Goal: Information Seeking & Learning: Learn about a topic

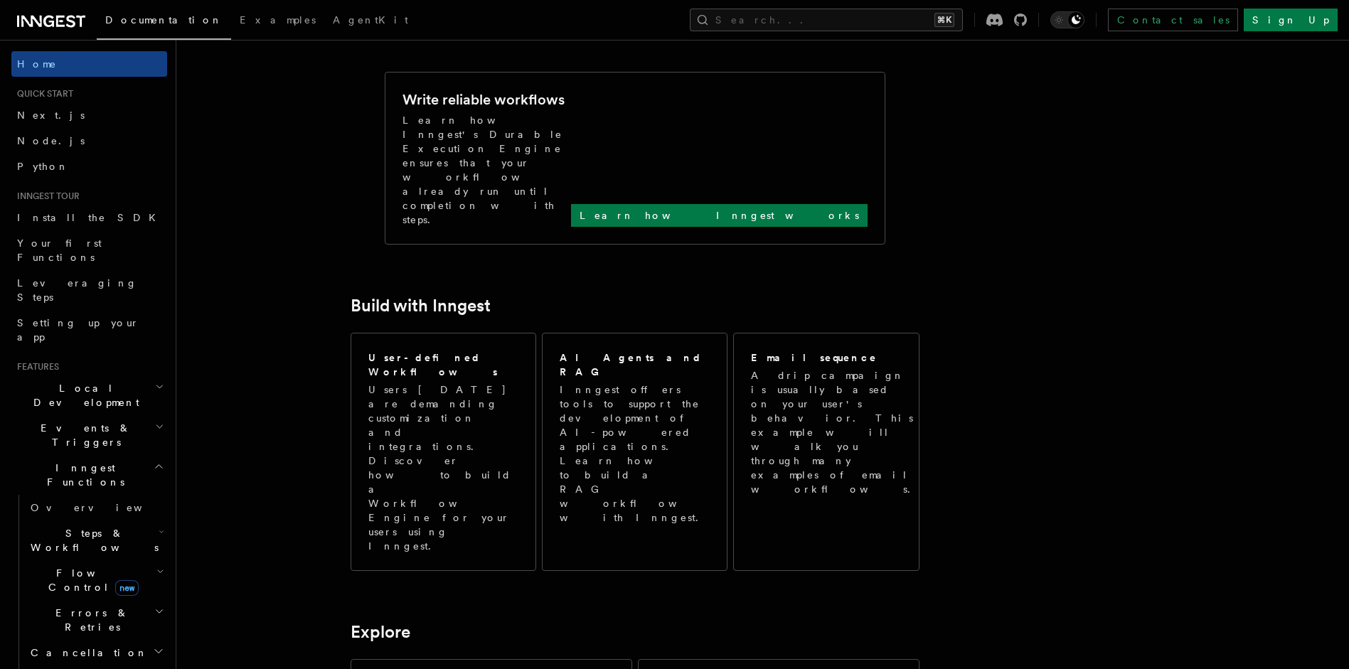
scroll to position [569, 0]
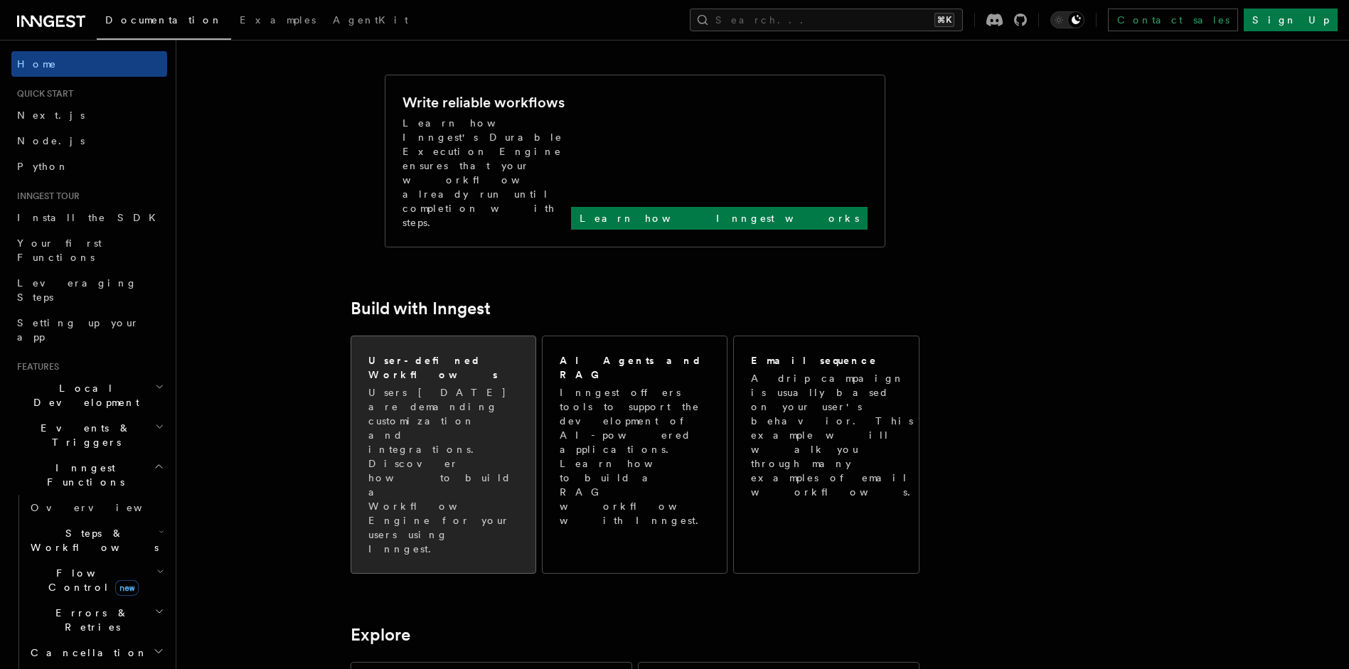
click at [461, 385] on p "Users today are demanding customization and integrations. Discover how to build…" at bounding box center [443, 470] width 150 height 171
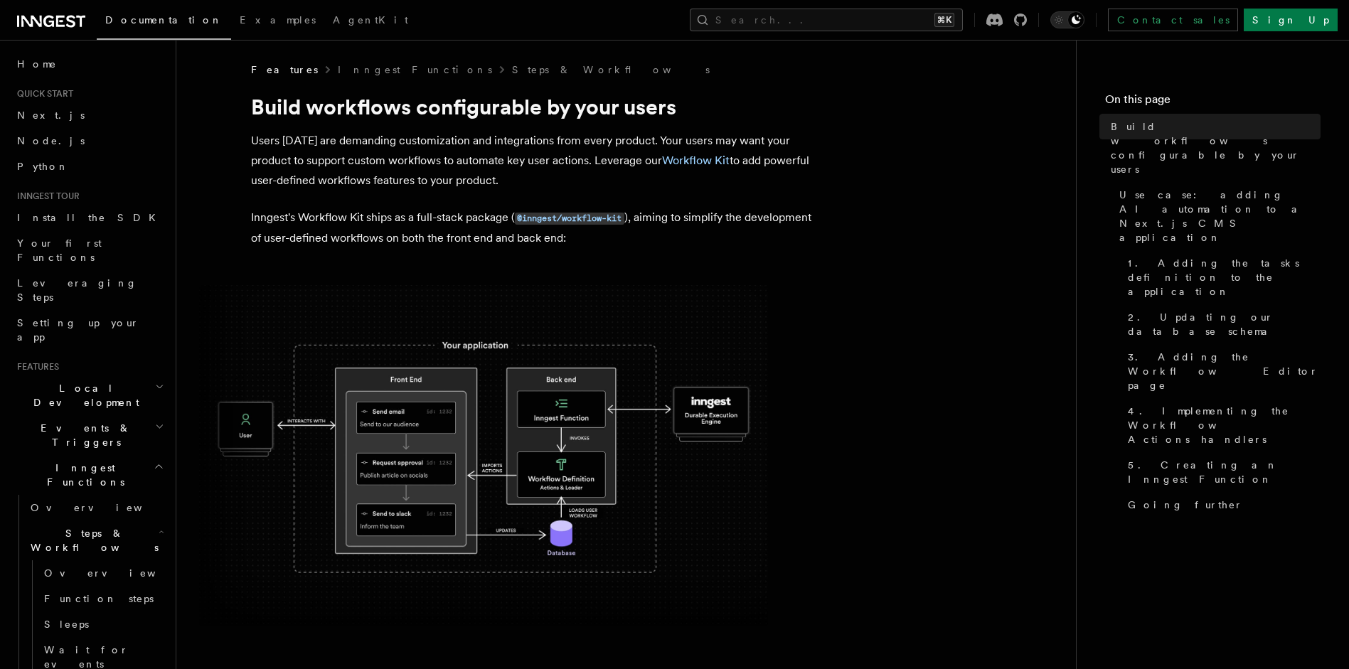
click at [582, 445] on img at bounding box center [483, 455] width 569 height 341
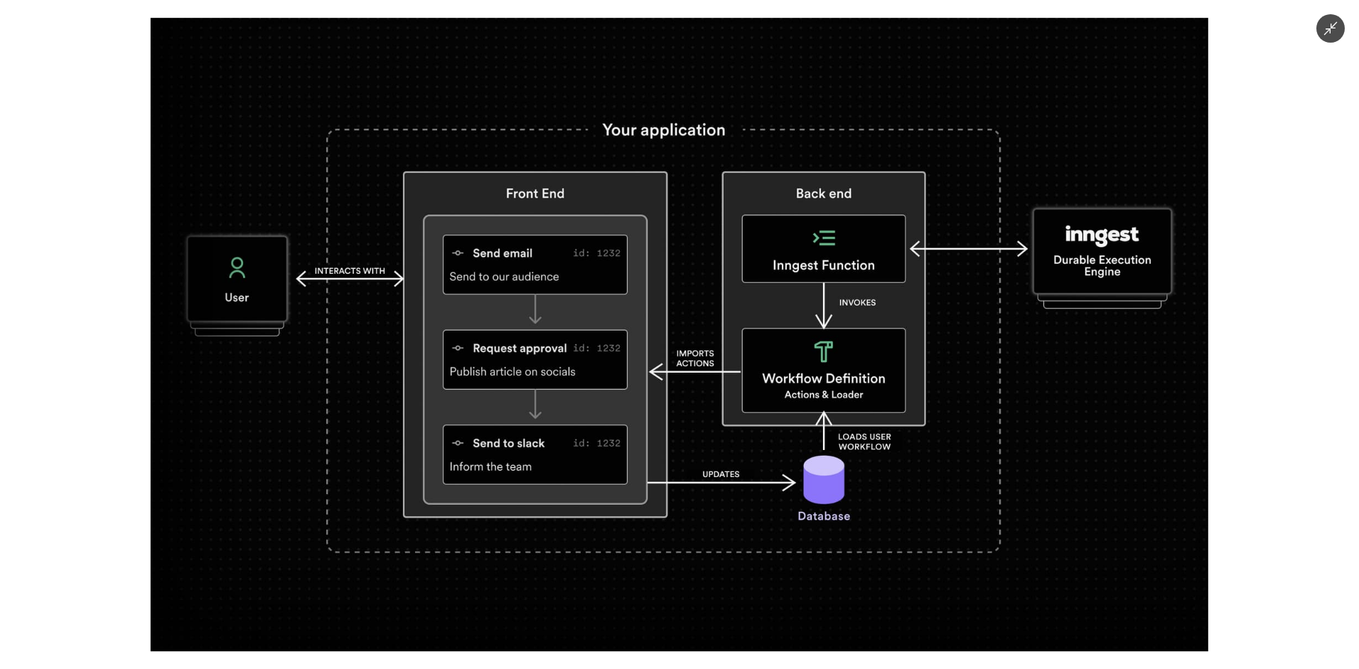
click at [132, 419] on div at bounding box center [679, 334] width 1359 height 669
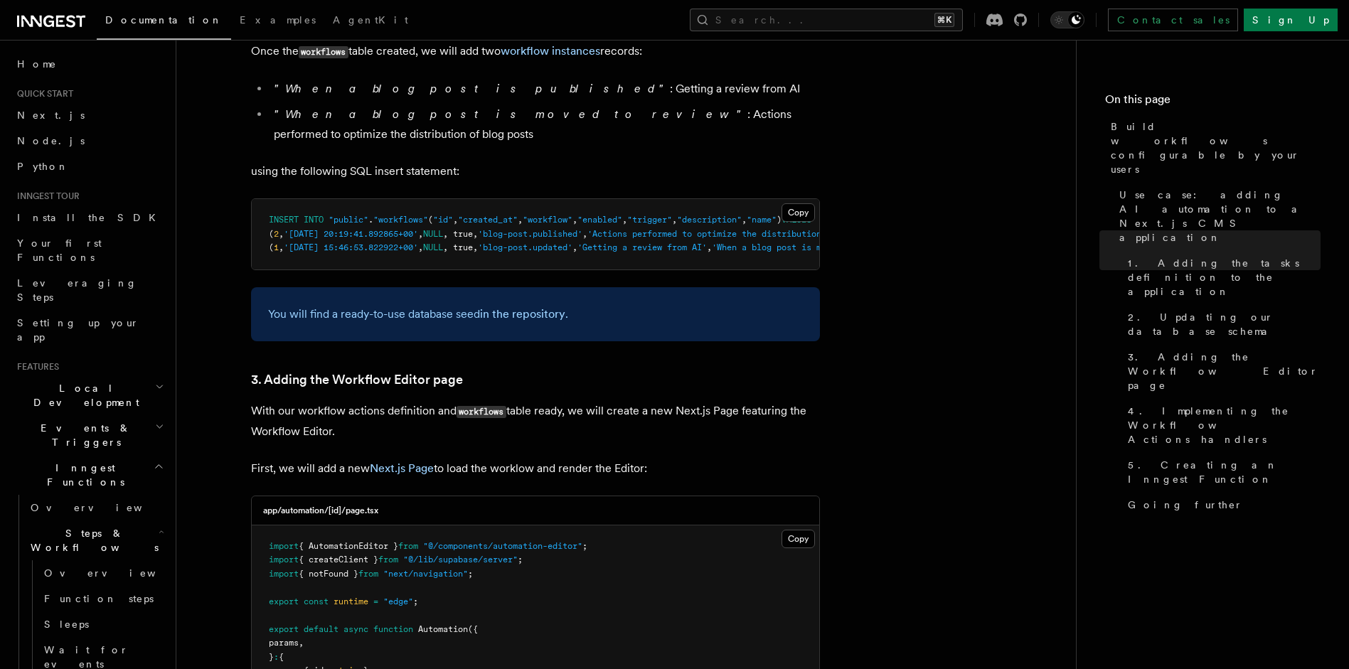
scroll to position [2767, 0]
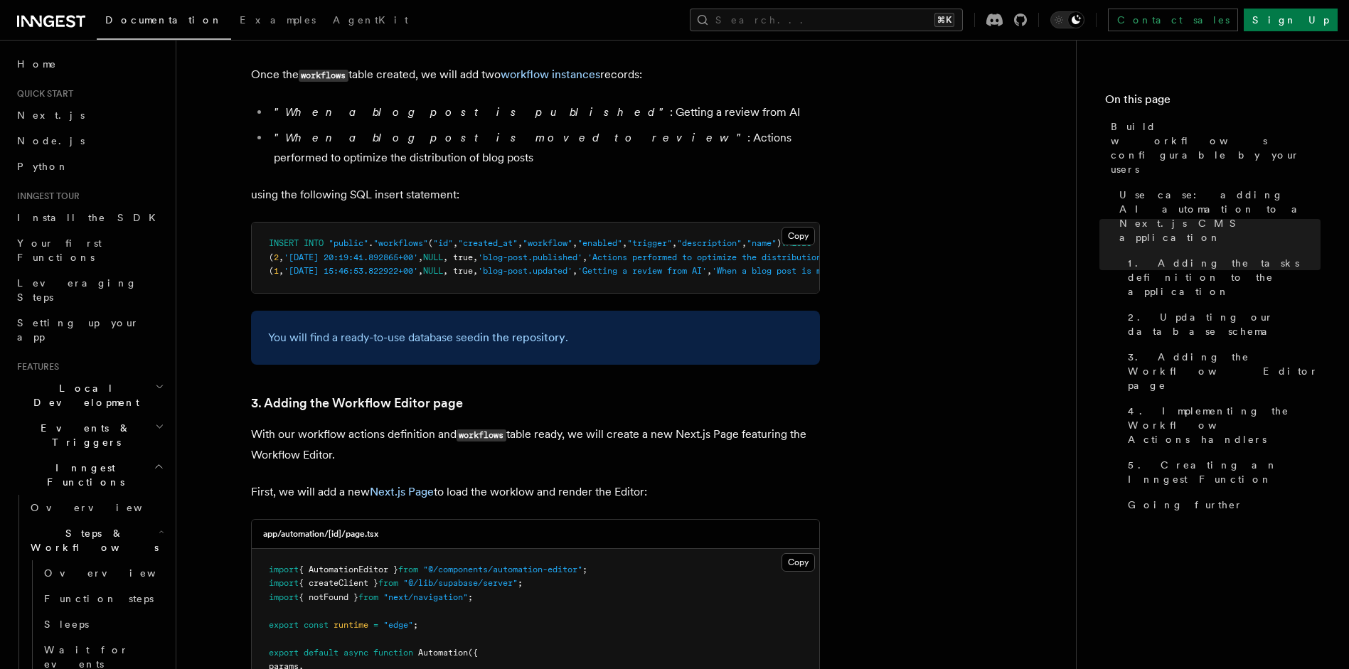
click at [72, 455] on h2 "Inngest Functions" at bounding box center [89, 475] width 156 height 40
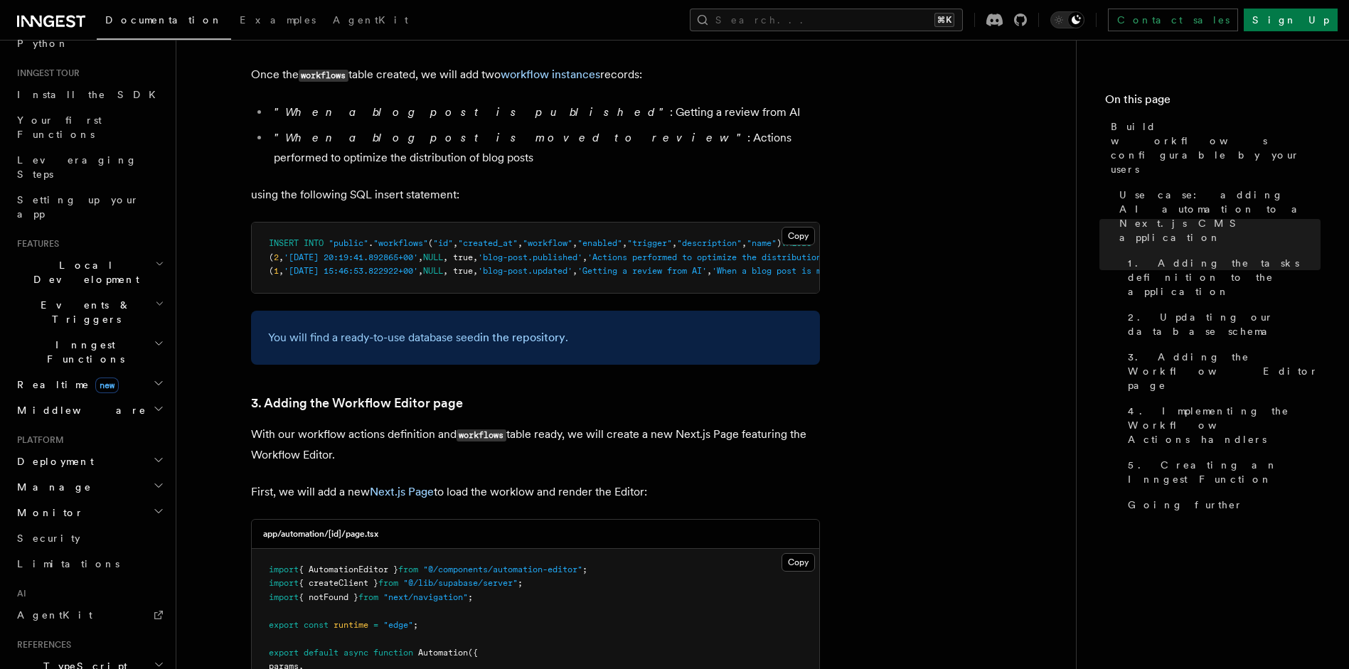
scroll to position [140, 0]
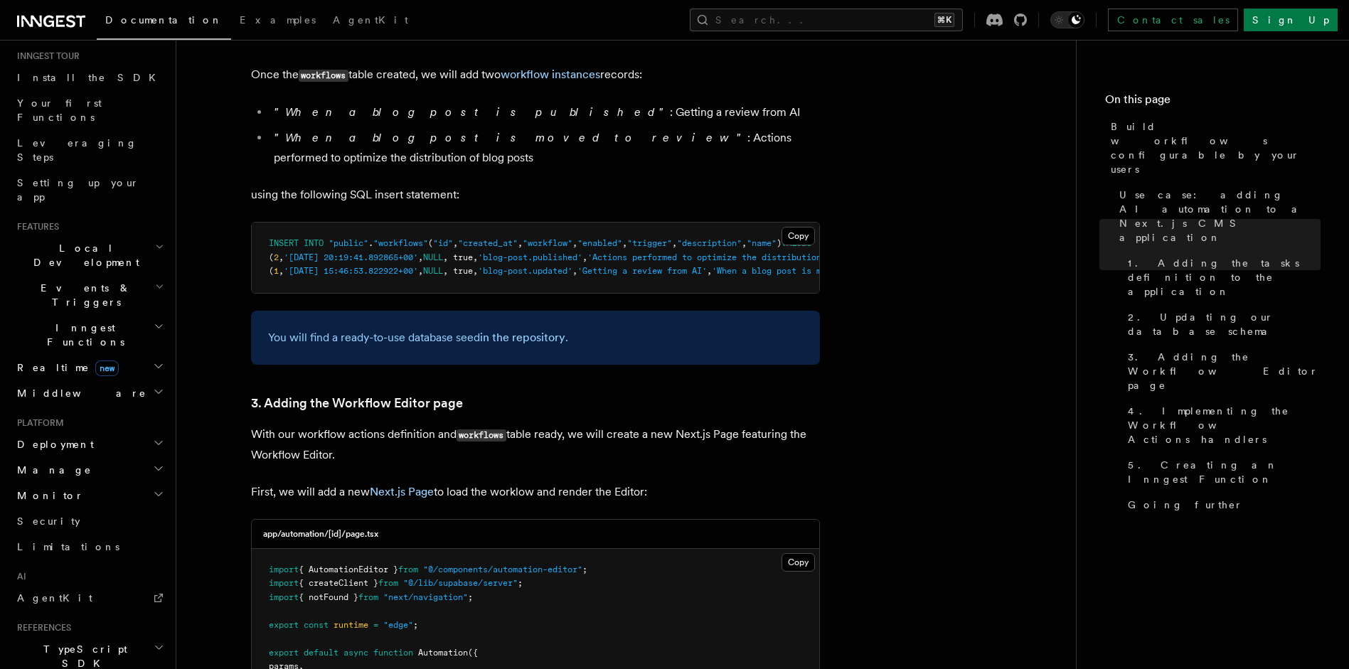
click at [73, 432] on h2 "Deployment" at bounding box center [89, 445] width 156 height 26
click at [83, 432] on h2 "Deployment" at bounding box center [89, 445] width 156 height 26
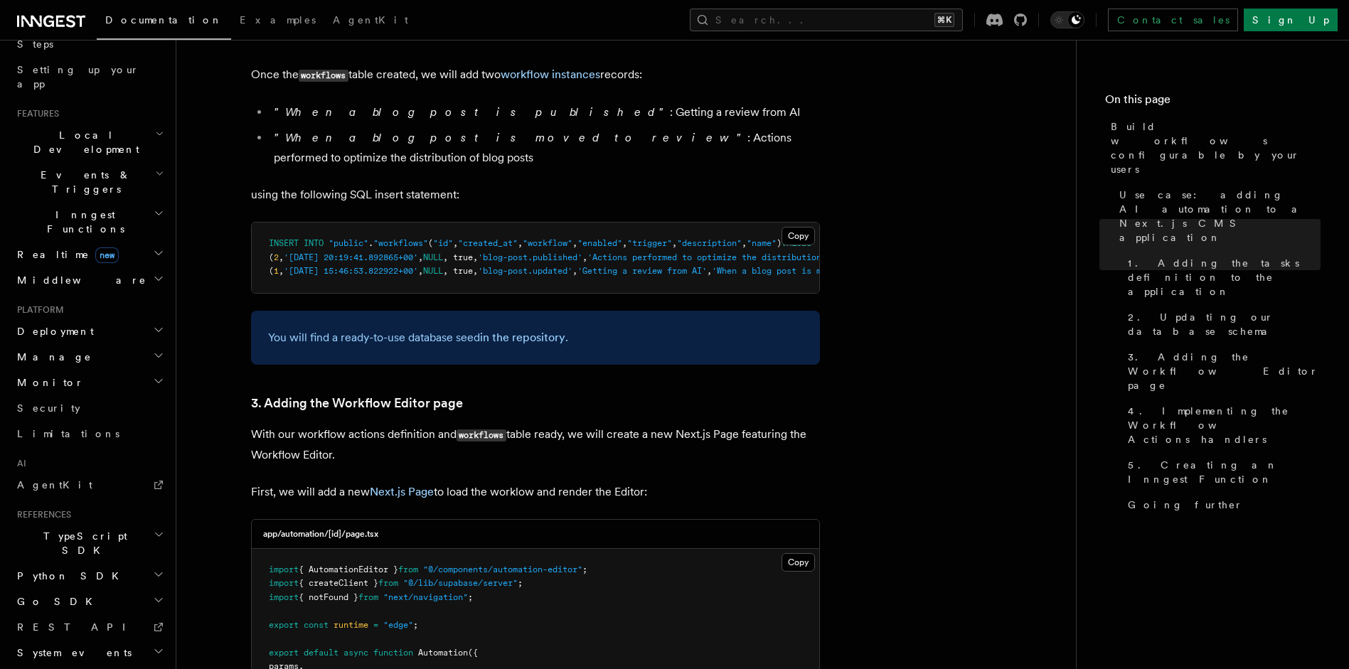
scroll to position [289, 0]
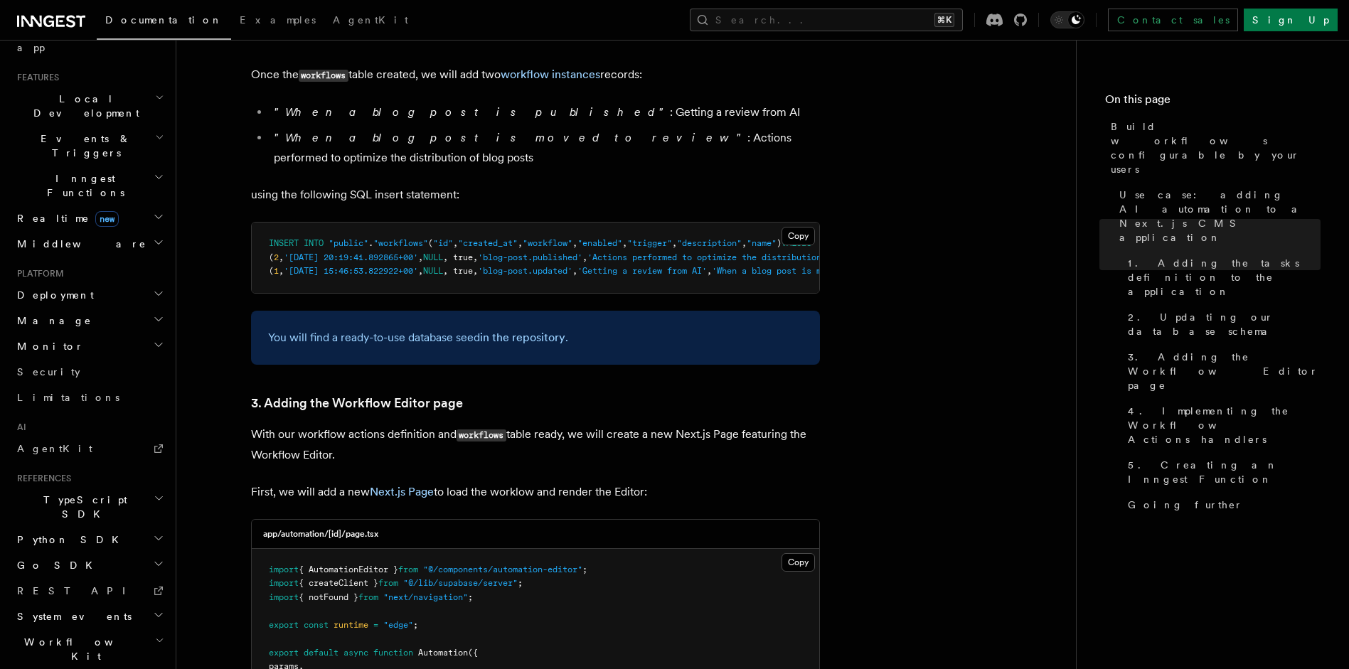
click at [65, 629] on h2 "Workflow Kit" at bounding box center [89, 649] width 156 height 40
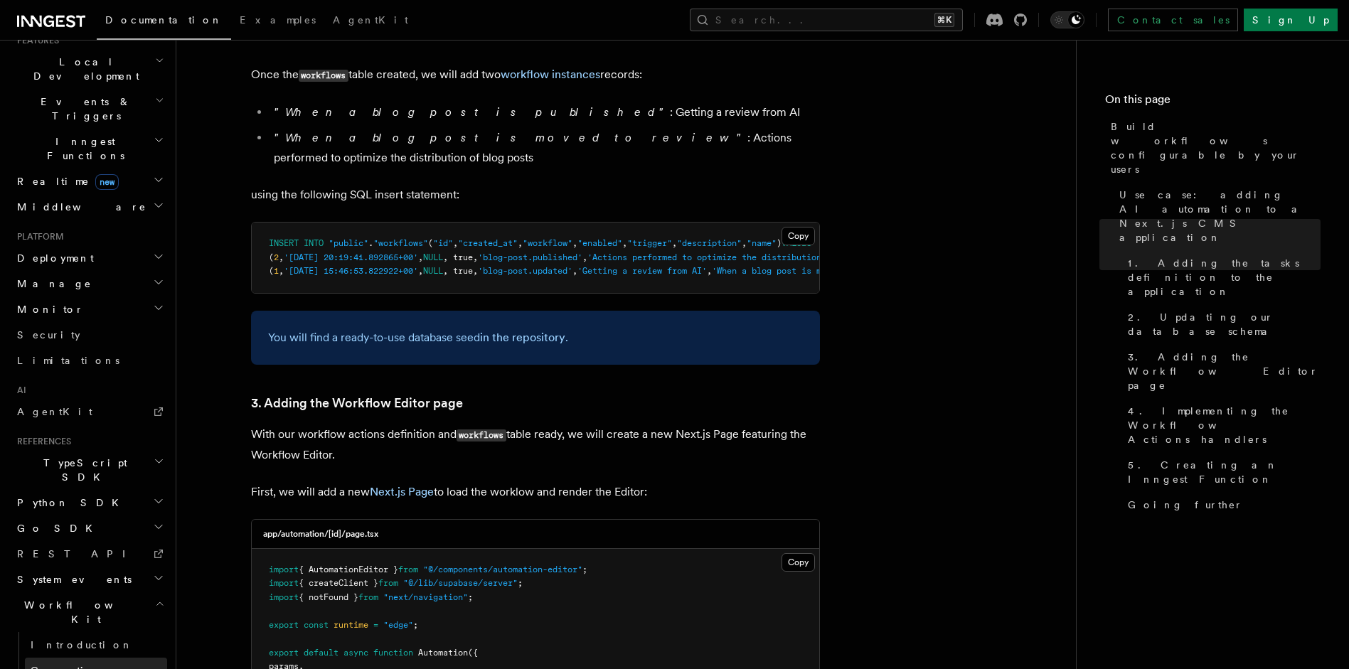
scroll to position [410, 0]
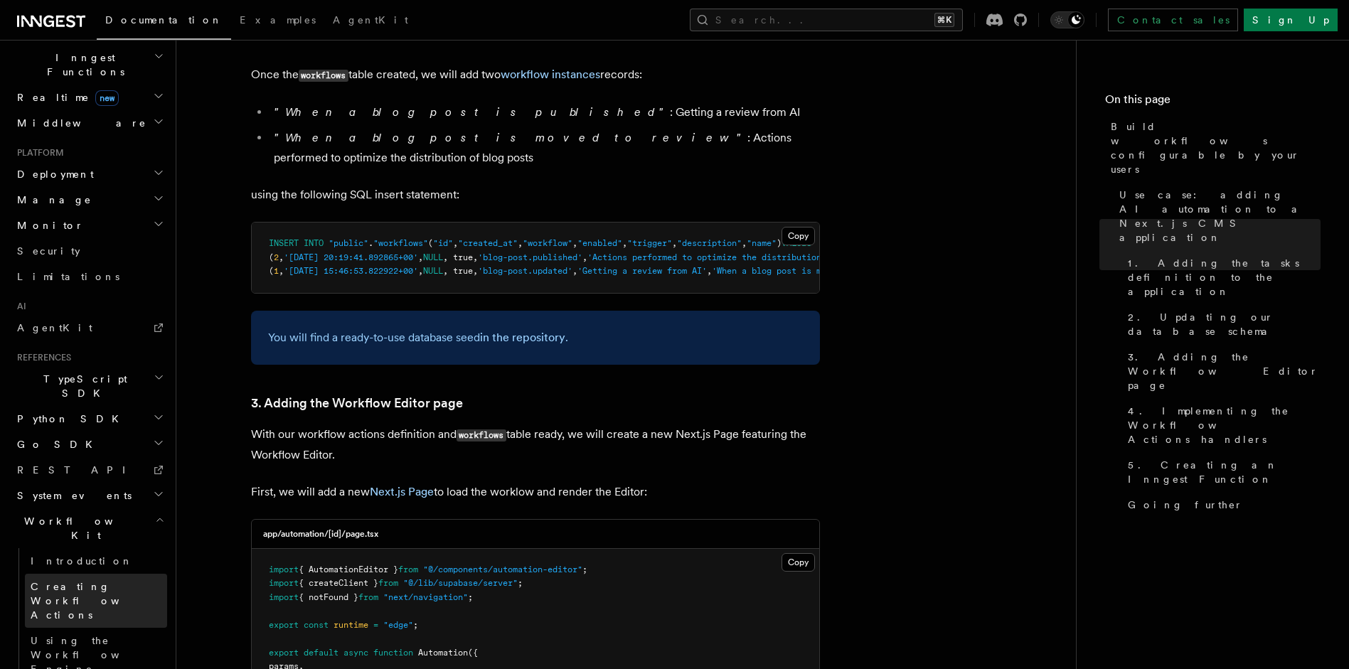
click at [147, 581] on span "Creating Workflow Actions" at bounding box center [93, 601] width 124 height 40
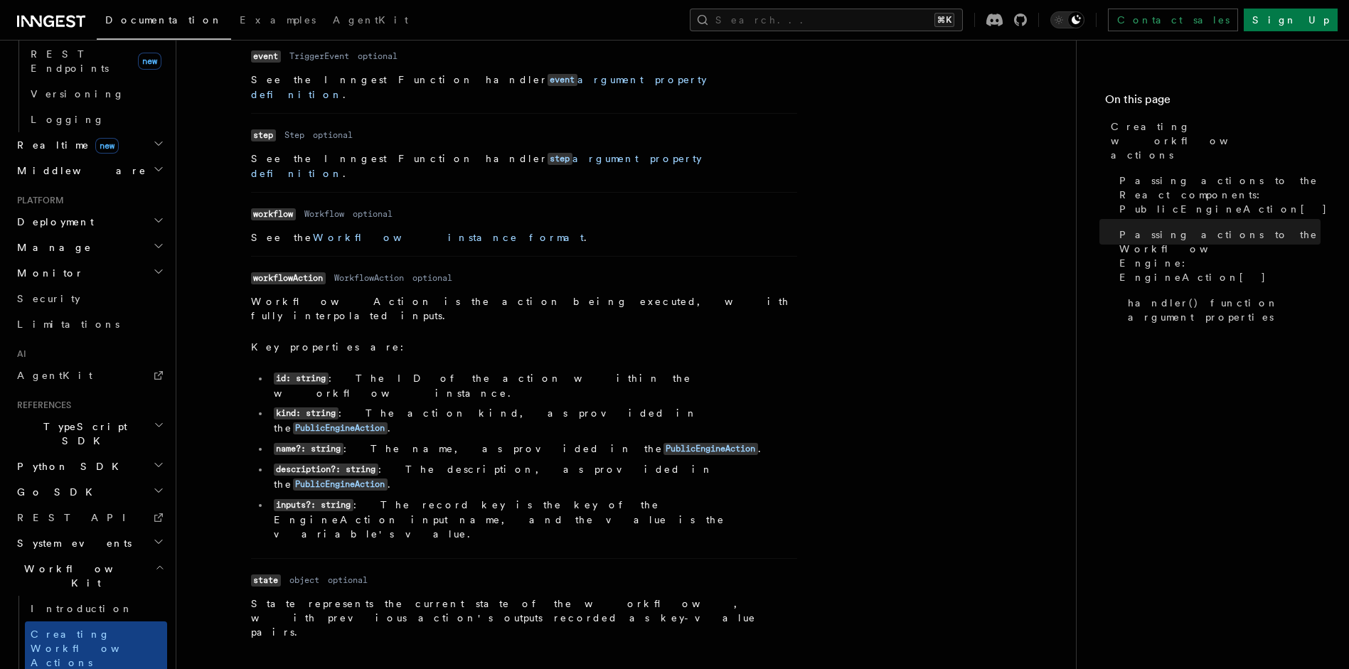
scroll to position [625, 0]
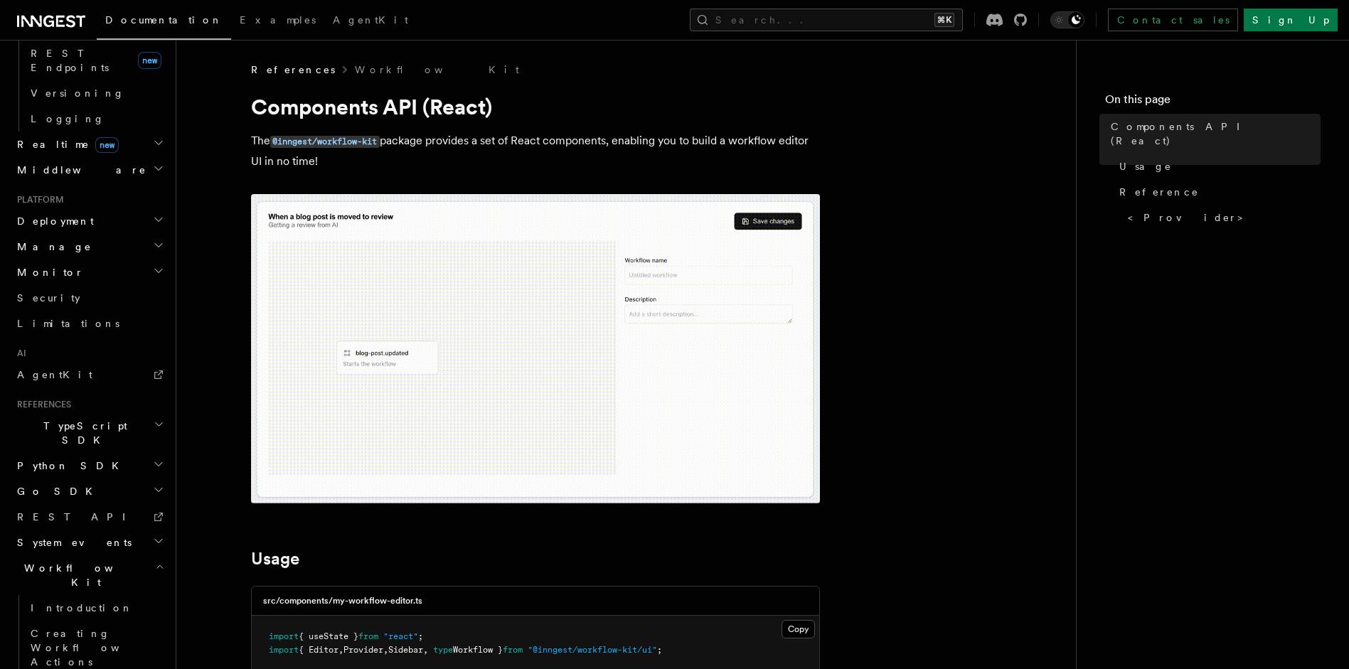
scroll to position [3, 0]
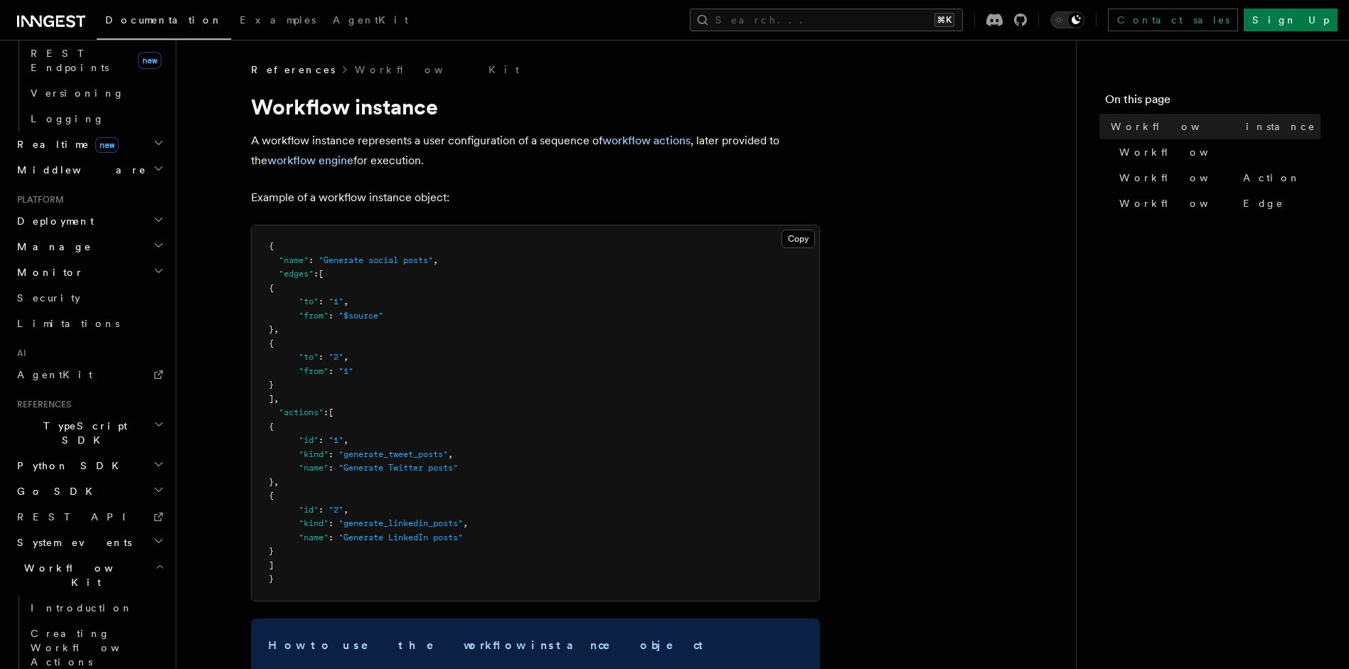
click at [78, 555] on h2 "Workflow Kit" at bounding box center [89, 575] width 156 height 40
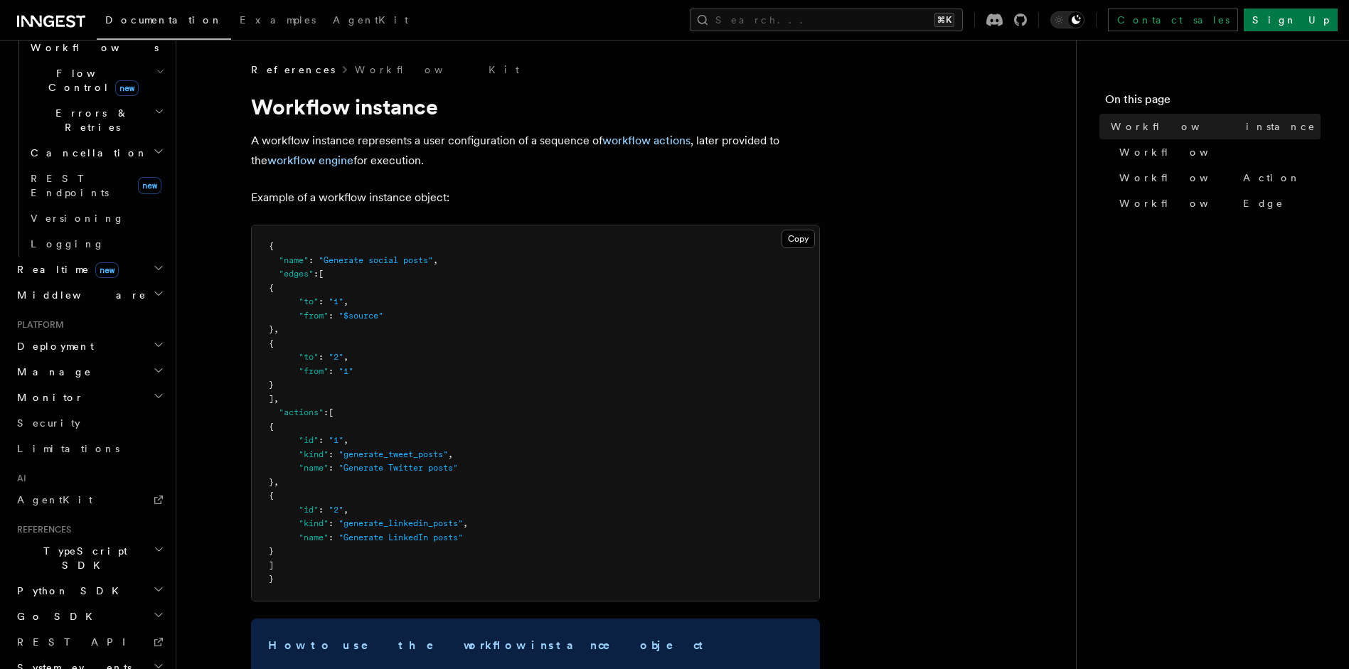
scroll to position [497, 0]
click at [88, 541] on h2 "TypeScript SDK" at bounding box center [89, 561] width 156 height 40
click at [132, 541] on h2 "TypeScript SDK" at bounding box center [89, 561] width 156 height 40
click at [154, 547] on icon "button" at bounding box center [159, 552] width 11 height 11
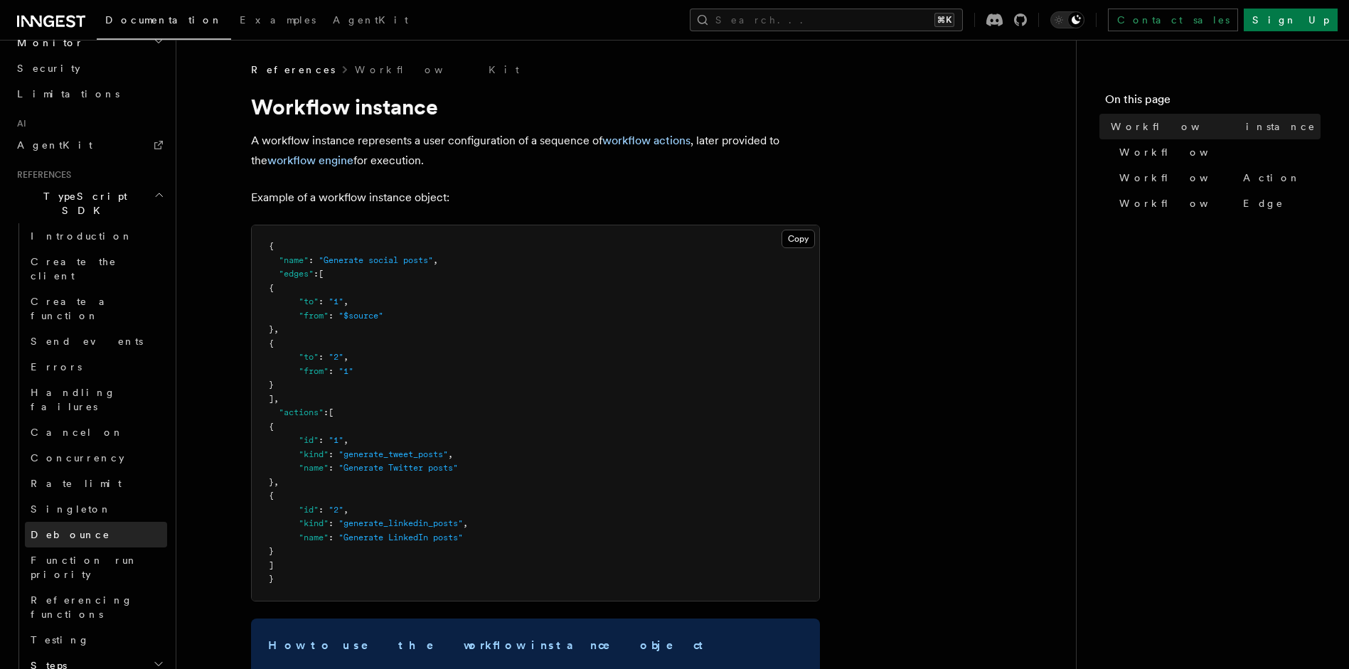
scroll to position [785, 0]
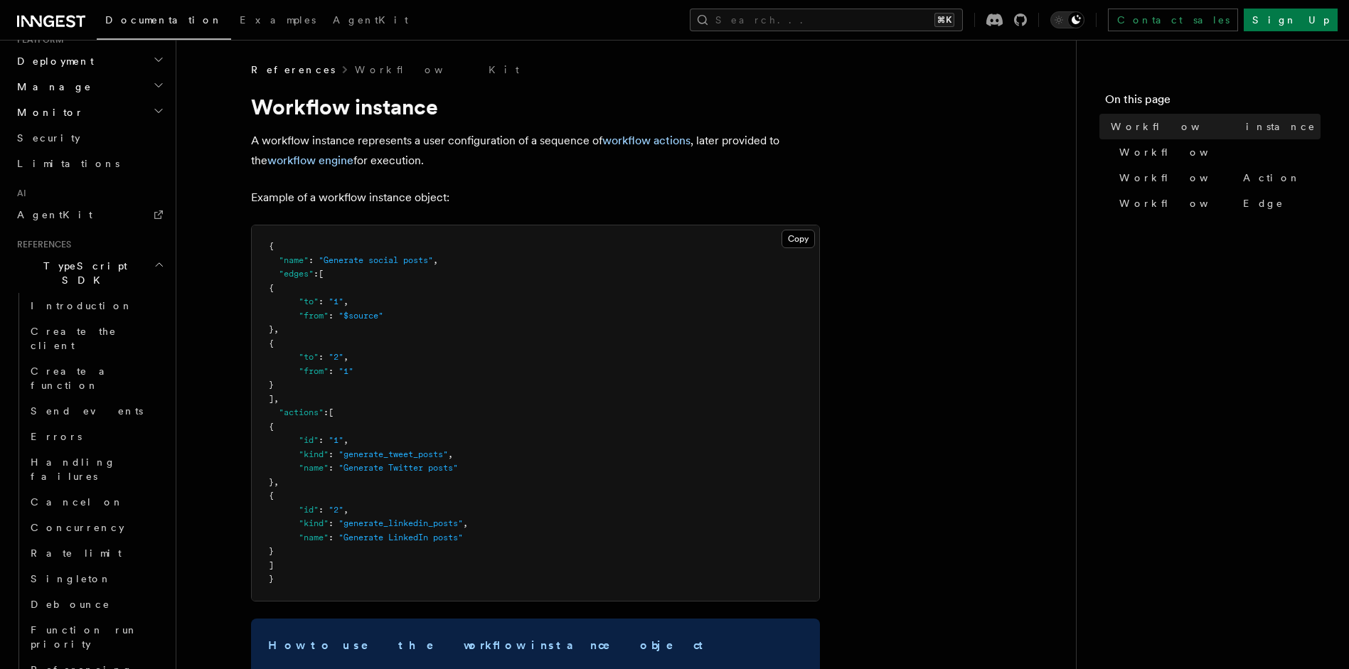
click at [154, 259] on icon "button" at bounding box center [159, 264] width 11 height 11
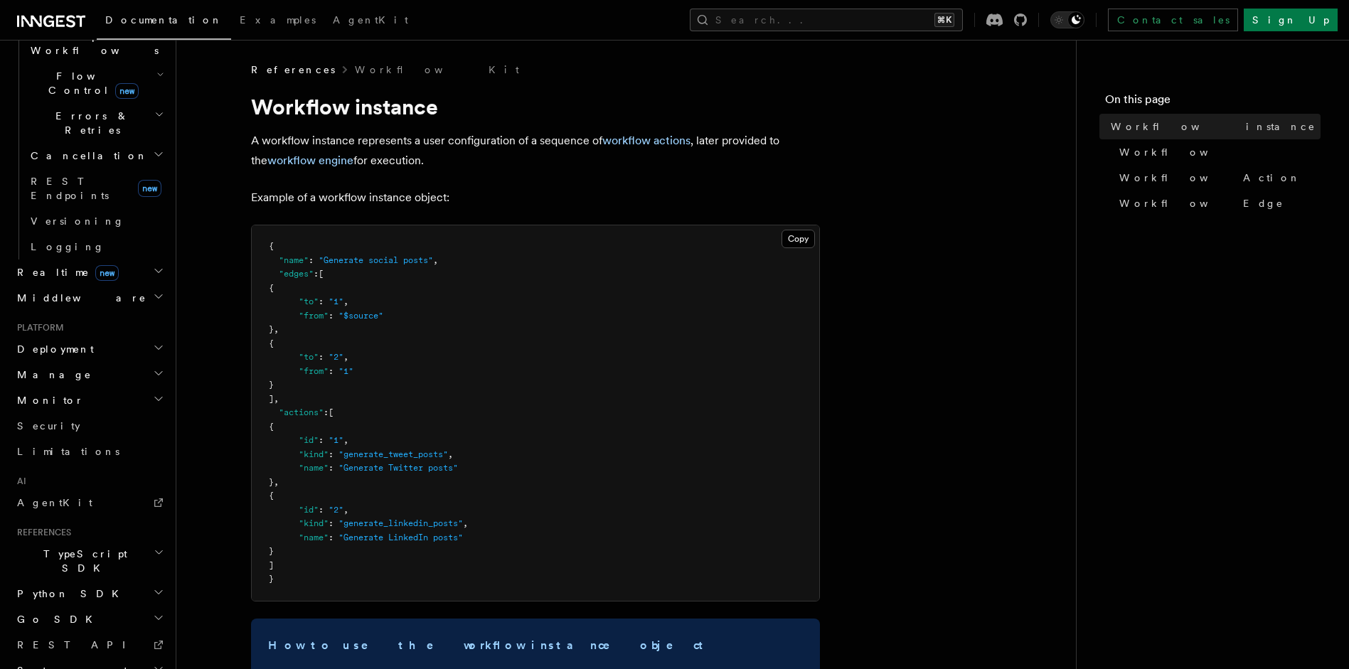
scroll to position [3, 0]
